Goal: Transaction & Acquisition: Purchase product/service

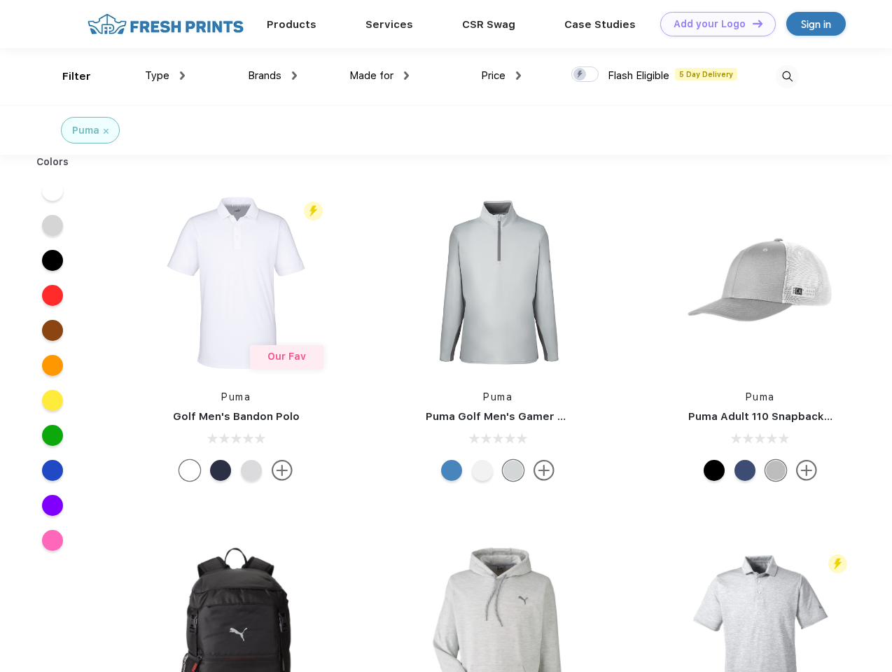
click at [713, 24] on link "Add your Logo Design Tool" at bounding box center [718, 24] width 116 height 25
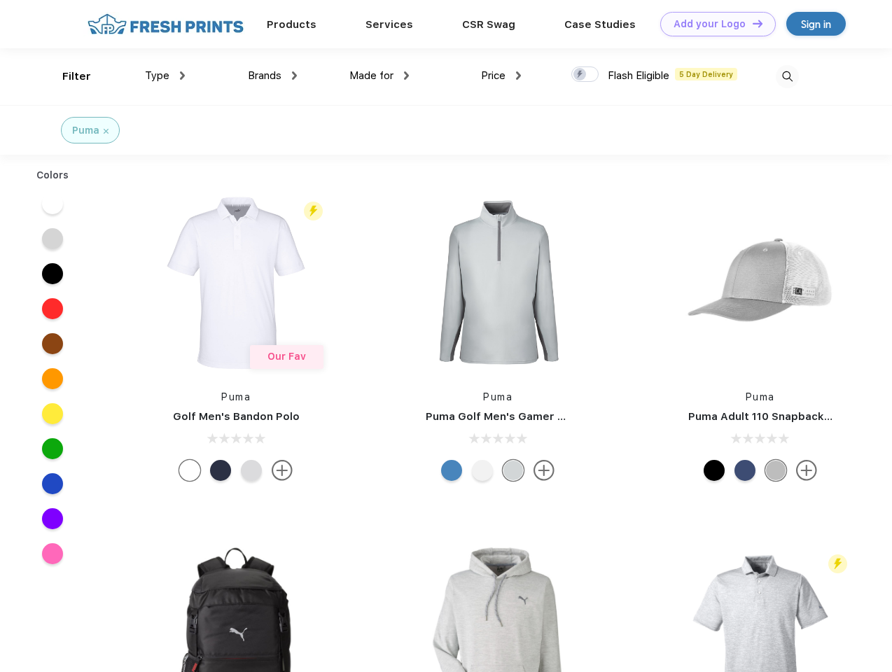
click at [0, 0] on div "Design Tool" at bounding box center [0, 0] width 0 height 0
click at [751, 23] on link "Add your Logo Design Tool" at bounding box center [718, 24] width 116 height 25
click at [67, 76] on div "Filter" at bounding box center [76, 77] width 29 height 16
click at [165, 76] on span "Type" at bounding box center [157, 75] width 25 height 13
click at [272, 76] on span "Brands" at bounding box center [265, 75] width 34 height 13
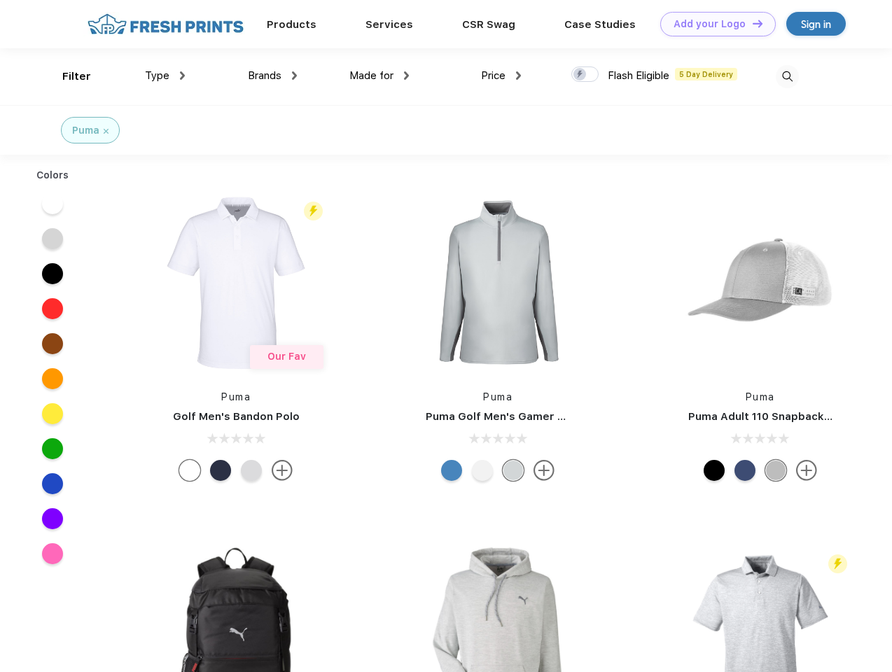
click at [379, 76] on span "Made for" at bounding box center [371, 75] width 44 height 13
click at [501, 76] on span "Price" at bounding box center [493, 75] width 25 height 13
click at [585, 75] on div at bounding box center [584, 74] width 27 height 15
click at [580, 75] on input "checkbox" at bounding box center [575, 70] width 9 height 9
click at [787, 76] on img at bounding box center [787, 76] width 23 height 23
